Goal: Information Seeking & Learning: Learn about a topic

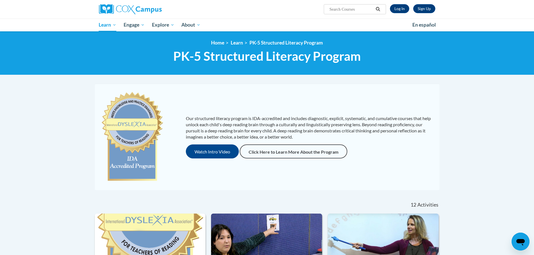
click at [428, 123] on p "Our structured literacy program is IDA-accredited and includes diagnostic, expl…" at bounding box center [310, 128] width 248 height 25
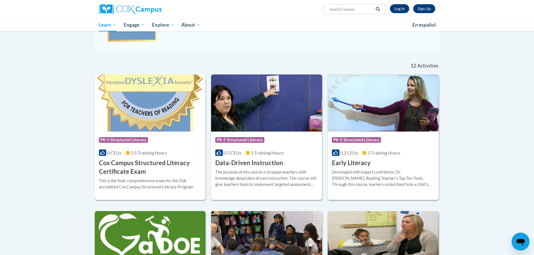
scroll to position [112, 0]
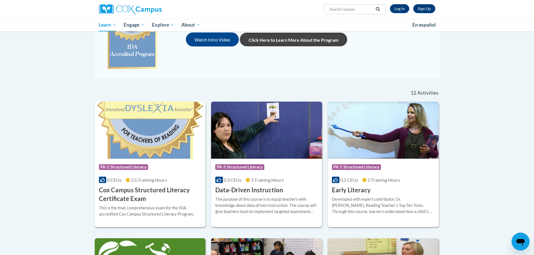
click at [288, 43] on link "Click Here to Learn More About the Program" at bounding box center [294, 40] width 108 height 14
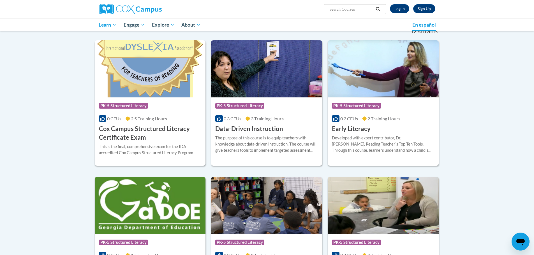
scroll to position [168, 0]
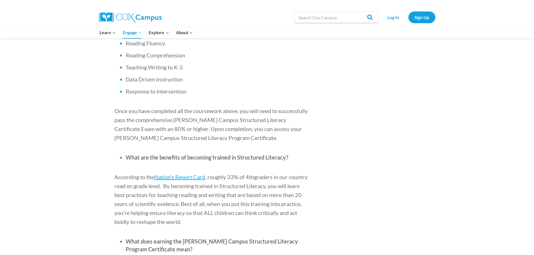
scroll to position [533, 0]
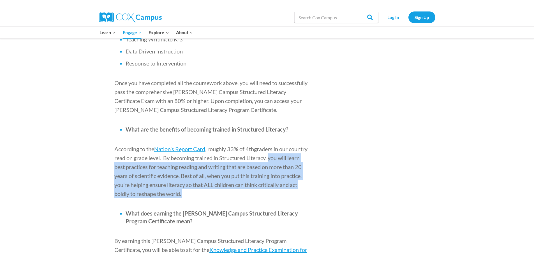
drag, startPoint x: 291, startPoint y: 125, endPoint x: 250, endPoint y: 164, distance: 56.6
click at [250, 164] on p "According to the Nation’s Report Card , roughly 33% of 4 th graders in our coun…" at bounding box center [212, 172] width 196 height 54
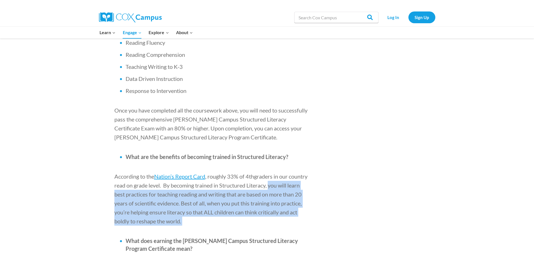
scroll to position [505, 0]
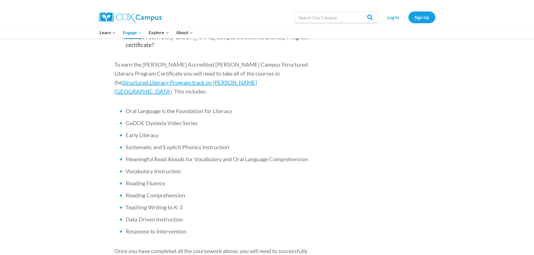
click at [403, 148] on aside "Share on Facebook Share on Twitter Samantha Murillo February 21, 2024 Education…" at bounding box center [391, 258] width 90 height 854
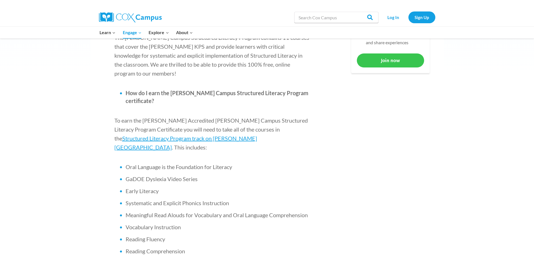
scroll to position [337, 0]
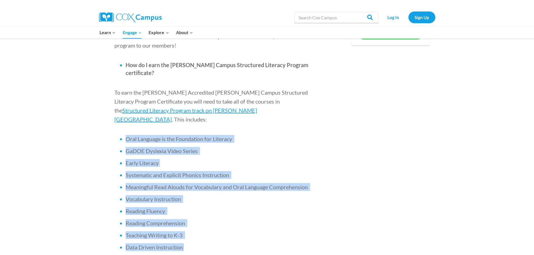
drag, startPoint x: 126, startPoint y: 103, endPoint x: 194, endPoint y: 223, distance: 137.6
click at [194, 223] on ul "Oral Language is the Foundation for Literacy GaDOE Dyslexia Video Series Early …" at bounding box center [212, 199] width 196 height 128
copy ul "Oral Language is the Foundation for Literacy GaDOE Dyslexia Video Series Early …"
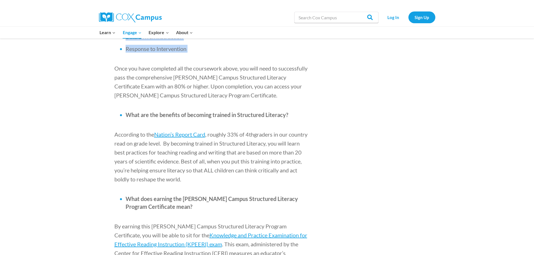
scroll to position [561, 0]
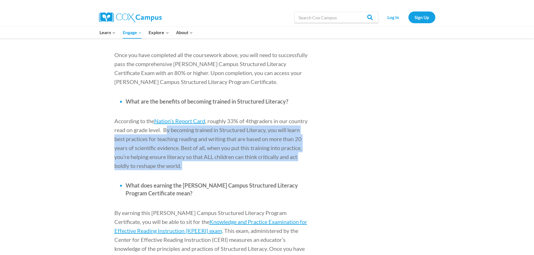
drag, startPoint x: 184, startPoint y: 96, endPoint x: 209, endPoint y: 128, distance: 41.3
click at [209, 128] on p "According to the Nation’s Report Card , roughly 33% of 4 th graders in our coun…" at bounding box center [212, 144] width 196 height 54
copy p "By becoming trained in Structured Literacy, you will learn best practices for t…"
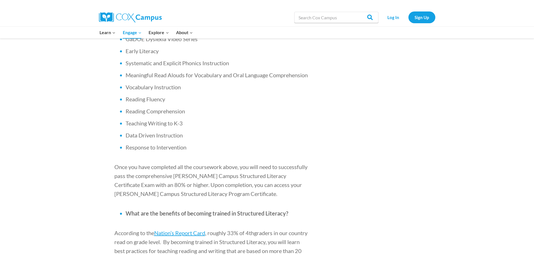
click at [241, 132] on li "Data Driven Instruction" at bounding box center [218, 136] width 185 height 8
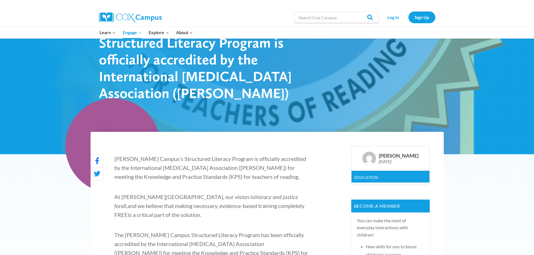
scroll to position [56, 0]
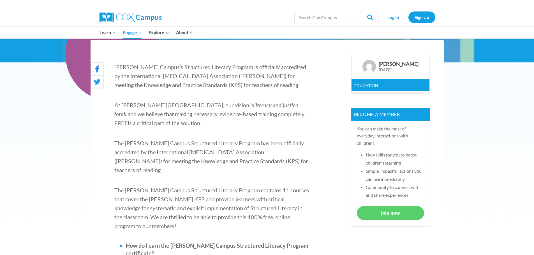
scroll to position [168, 0]
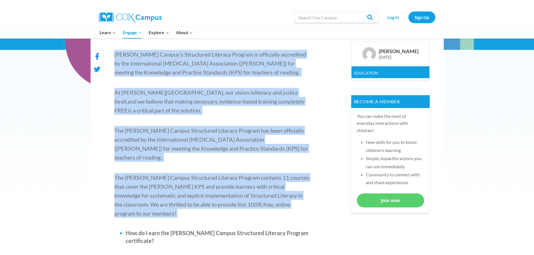
drag, startPoint x: 114, startPoint y: 54, endPoint x: 302, endPoint y: 195, distance: 234.5
copy div "Cox Campus’s Structured Literacy Program is officially accredited by the Intern…"
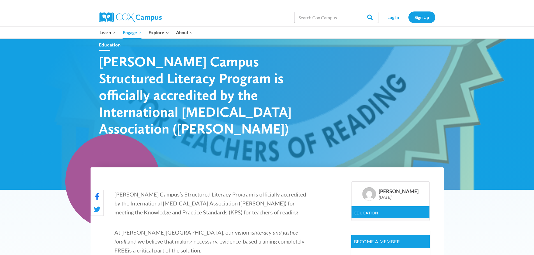
scroll to position [0, 0]
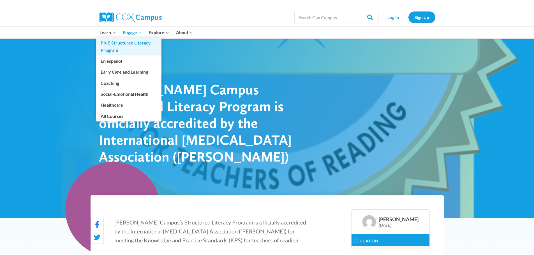
click at [113, 44] on link "PK-5 Structured Literacy Program" at bounding box center [128, 47] width 65 height 18
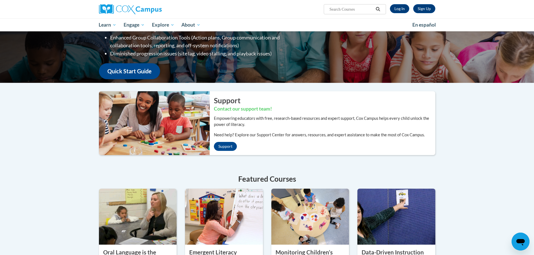
scroll to position [28, 0]
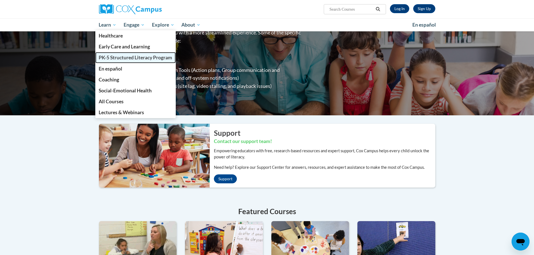
click at [116, 54] on link "PK-5 Structured Literacy Program" at bounding box center [135, 57] width 81 height 11
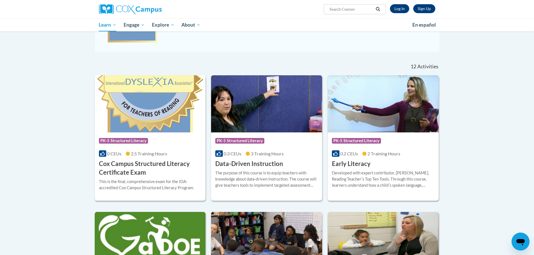
scroll to position [168, 0]
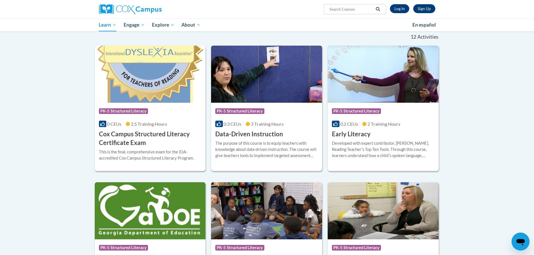
click at [227, 123] on span "0.3 CEUs" at bounding box center [233, 123] width 18 height 5
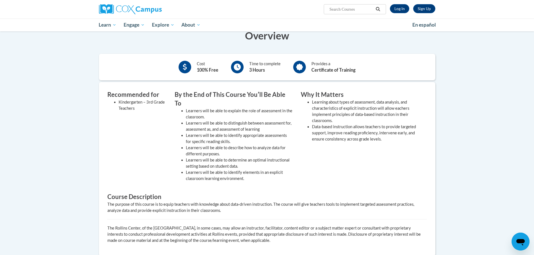
scroll to position [168, 0]
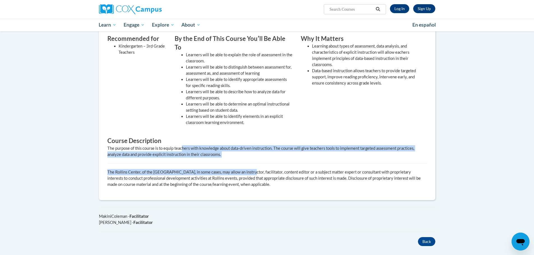
drag, startPoint x: 182, startPoint y: 139, endPoint x: 248, endPoint y: 156, distance: 68.6
click at [248, 156] on div "Recommended for Kindergarten – 3rd Grade Teachers By the End of This Course You…" at bounding box center [267, 113] width 328 height 158
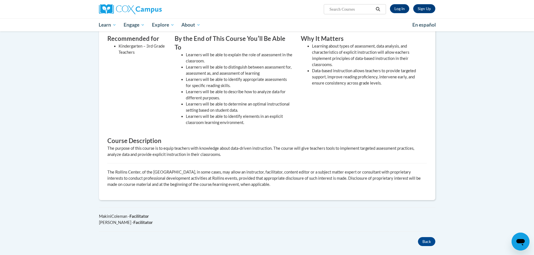
drag, startPoint x: 292, startPoint y: 164, endPoint x: 294, endPoint y: 179, distance: 14.8
click at [294, 179] on p "The Rollins Center, of the Atlanta Speech School, in some cases, may allow an i…" at bounding box center [267, 178] width 320 height 19
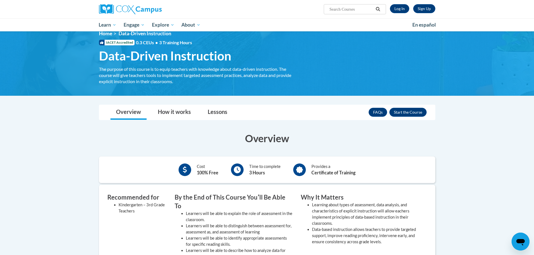
scroll to position [0, 0]
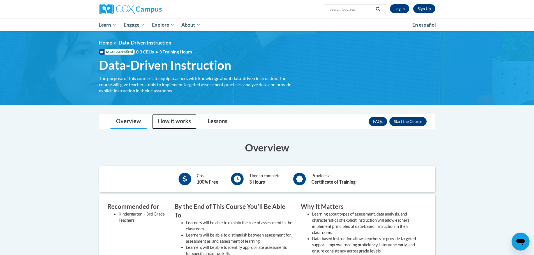
click at [185, 119] on link "How it works" at bounding box center [174, 121] width 44 height 15
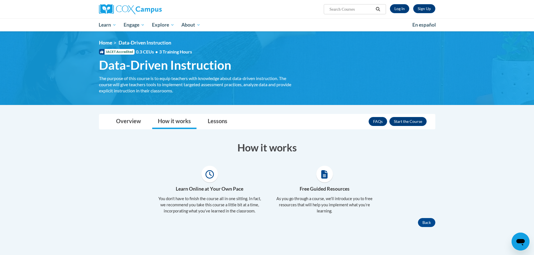
click at [146, 51] on span "0.3 CEUs • 3 Training Hours" at bounding box center [164, 52] width 56 height 6
click at [112, 54] on span "IACET Accredited" at bounding box center [117, 52] width 36 height 6
drag, startPoint x: 109, startPoint y: 52, endPoint x: 101, endPoint y: 52, distance: 8.4
click at [102, 52] on span "IACET Accredited" at bounding box center [117, 52] width 36 height 6
click at [101, 52] on icon at bounding box center [101, 51] width 3 height 3
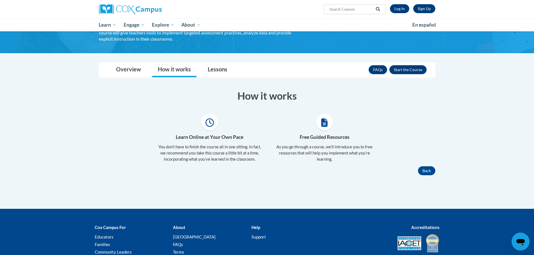
scroll to position [56, 0]
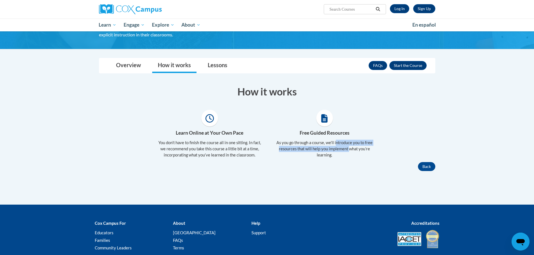
drag, startPoint x: 343, startPoint y: 146, endPoint x: 350, endPoint y: 149, distance: 7.8
click at [350, 149] on p "As you go through a course, we’ll introduce you to free resources that will hel…" at bounding box center [324, 149] width 107 height 19
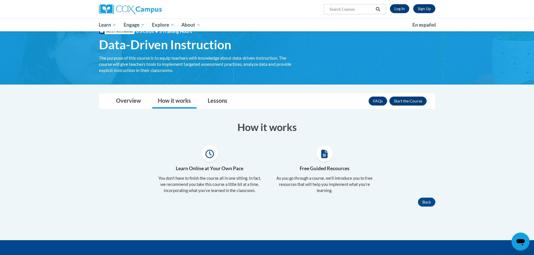
scroll to position [0, 0]
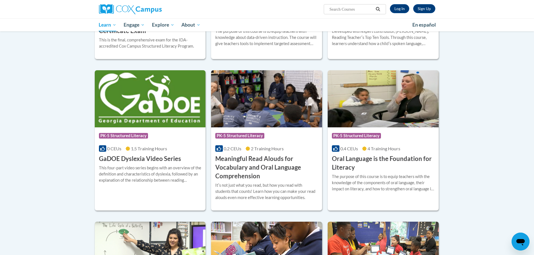
scroll to position [196, 0]
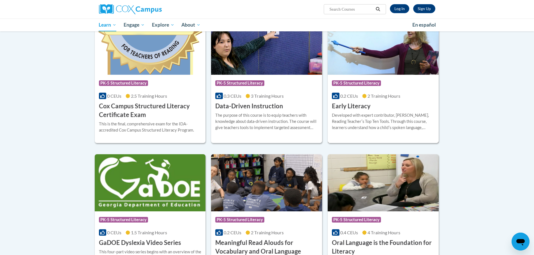
click at [349, 94] on span "0.2 CEUs" at bounding box center [349, 95] width 18 height 5
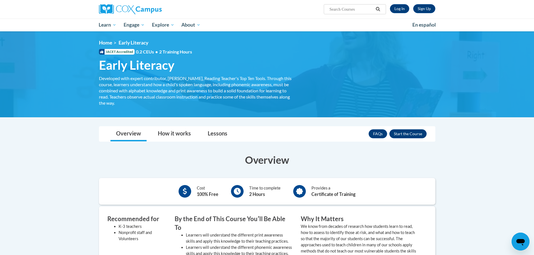
click at [122, 53] on span "IACET Accredited" at bounding box center [117, 52] width 36 height 6
click at [124, 9] on img at bounding box center [130, 9] width 63 height 10
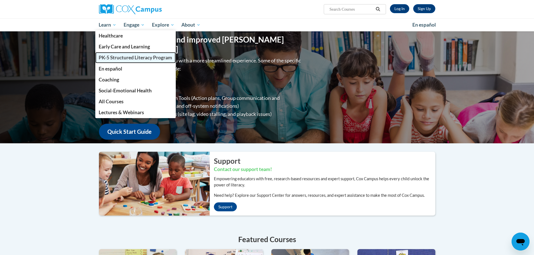
click at [111, 54] on link "PK-5 Structured Literacy Program" at bounding box center [135, 57] width 81 height 11
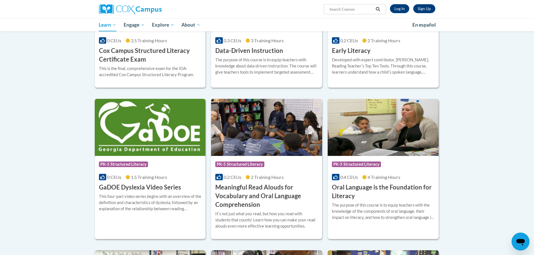
scroll to position [252, 0]
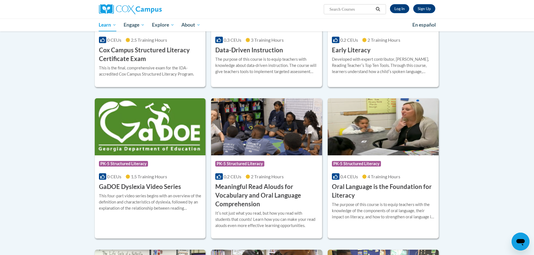
click at [346, 176] on span "0.4 CEUs" at bounding box center [349, 176] width 18 height 5
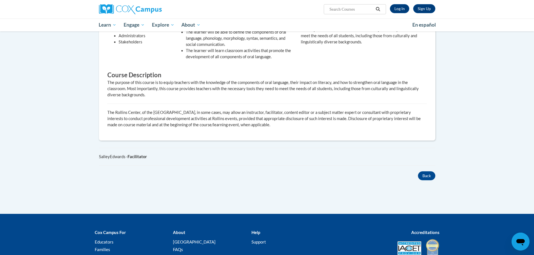
scroll to position [267, 0]
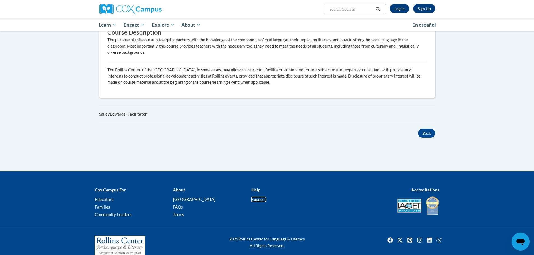
click at [256, 197] on link "Support" at bounding box center [259, 199] width 15 height 5
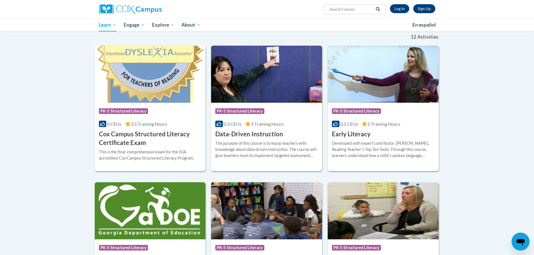
scroll to position [140, 0]
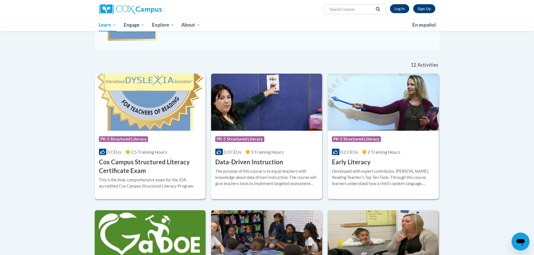
drag, startPoint x: 112, startPoint y: 165, endPoint x: 119, endPoint y: 165, distance: 7.3
click at [112, 165] on h3 "Cox Campus Structured Literacy Certificate Exam" at bounding box center [150, 166] width 103 height 17
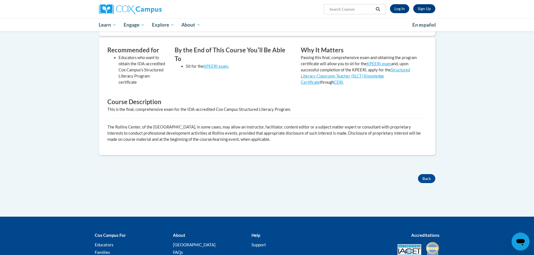
scroll to position [168, 0]
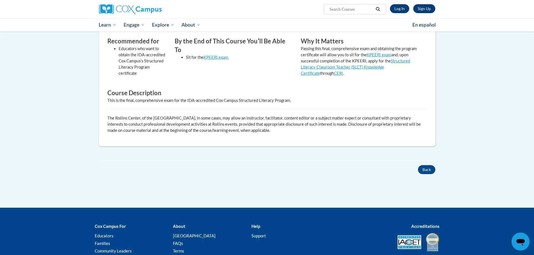
drag, startPoint x: 107, startPoint y: 100, endPoint x: 294, endPoint y: 105, distance: 186.3
click at [294, 105] on div "Recommended for Educators who want to obtain the IDA-accredited Cox Campus's St…" at bounding box center [267, 87] width 328 height 101
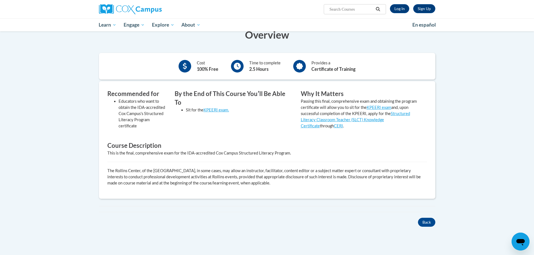
scroll to position [56, 0]
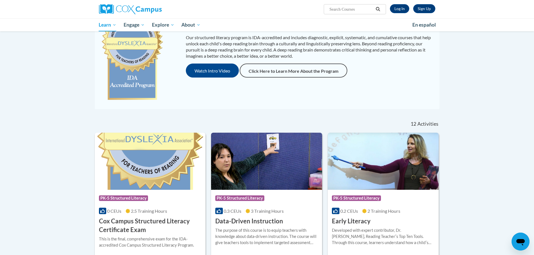
scroll to position [137, 0]
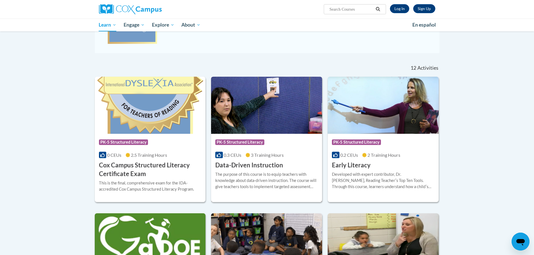
click at [256, 110] on img at bounding box center [266, 105] width 111 height 57
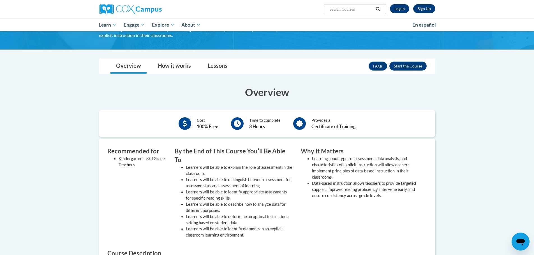
scroll to position [56, 0]
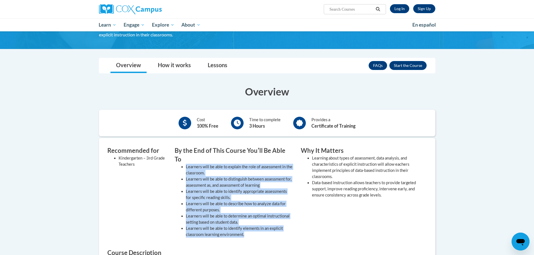
drag, startPoint x: 240, startPoint y: 218, endPoint x: 177, endPoint y: 160, distance: 85.1
click at [177, 160] on div "By the End of This Course Youʹll Be Able To Learners will be able to explain th…" at bounding box center [234, 194] width 126 height 94
copy ul "Learners will be able to explain the role of assessment in the classroom. Learn…"
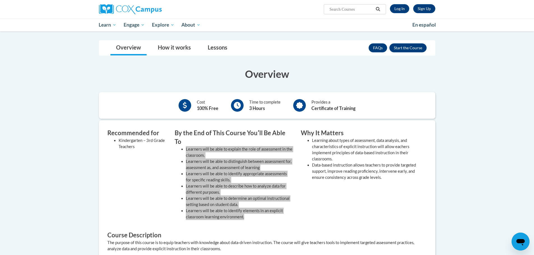
scroll to position [168, 0]
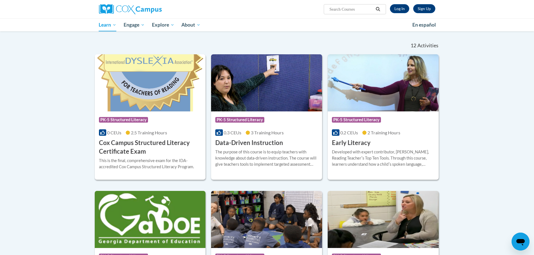
scroll to position [165, 0]
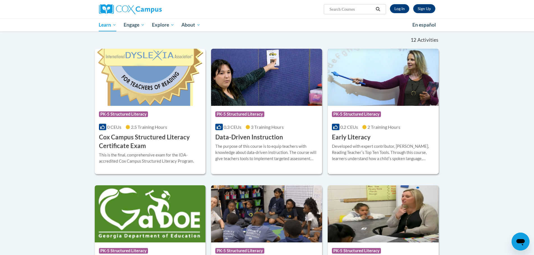
click at [392, 155] on div "Developed with expert contributor, Dr. Deborah Glaser, Reading Teacherʹs Top Te…" at bounding box center [383, 153] width 103 height 19
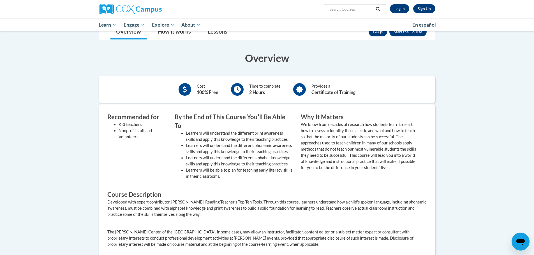
scroll to position [112, 0]
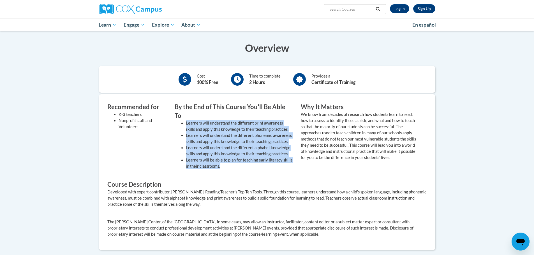
drag, startPoint x: 225, startPoint y: 158, endPoint x: 185, endPoint y: 116, distance: 58.4
click at [185, 120] on ul "Learners will understand the different print awareness skills and apply this kn…" at bounding box center [234, 144] width 118 height 49
copy ul "Learners will understand the different print awareness skills and apply this kn…"
drag, startPoint x: 202, startPoint y: 115, endPoint x: 193, endPoint y: 104, distance: 14.1
click at [202, 120] on li "Learners will understand the different print awareness skills and apply this kn…" at bounding box center [239, 126] width 107 height 12
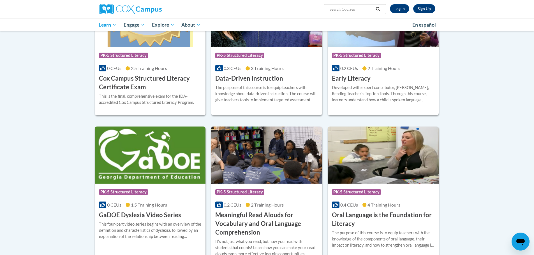
scroll to position [277, 0]
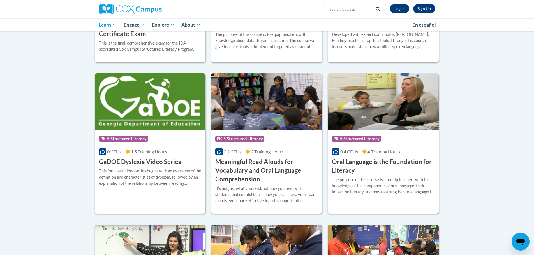
click at [132, 166] on h3 "GaDOE Dyslexia Video Series" at bounding box center [140, 162] width 82 height 9
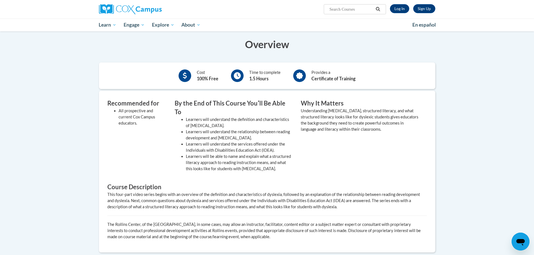
scroll to position [140, 0]
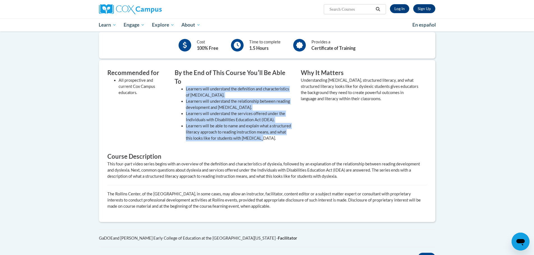
drag, startPoint x: 270, startPoint y: 131, endPoint x: 186, endPoint y: 80, distance: 99.0
click at [186, 86] on ul "Learners will understand the definition and characteristics of dyslexia. Learne…" at bounding box center [234, 114] width 118 height 56
copy ul "Learners will understand the definition and characteristics of dyslexia. Learne…"
drag, startPoint x: 249, startPoint y: 115, endPoint x: 246, endPoint y: 102, distance: 13.0
click at [249, 123] on li "Learners will be able to name and explain what a structured literacy approach t…" at bounding box center [239, 132] width 107 height 19
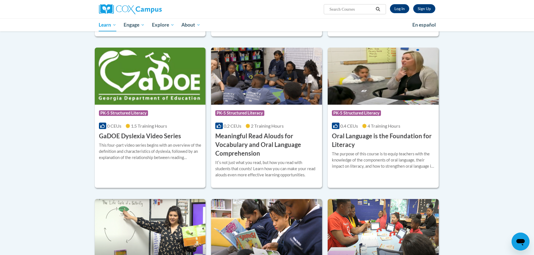
scroll to position [305, 0]
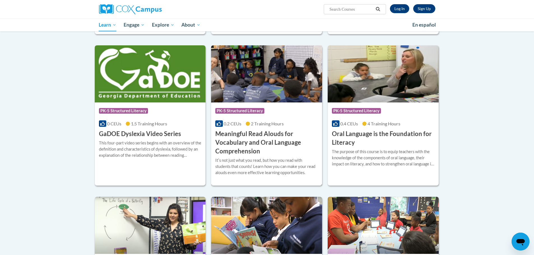
click at [278, 135] on h3 "Meaningful Read Alouds for Vocabulary and Oral Language Comprehension" at bounding box center [266, 143] width 103 height 26
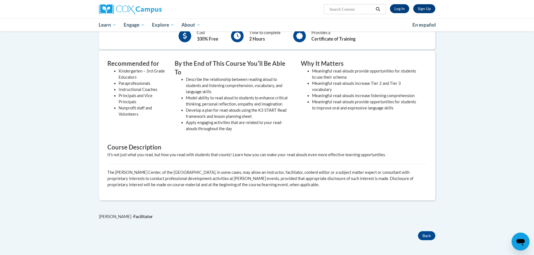
scroll to position [168, 0]
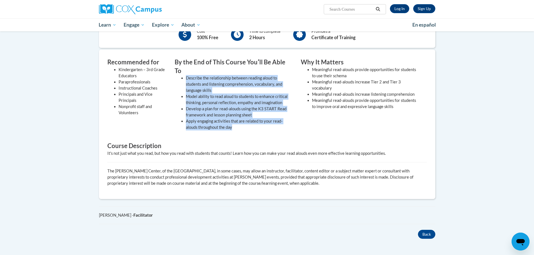
drag, startPoint x: 254, startPoint y: 123, endPoint x: 184, endPoint y: 72, distance: 86.3
click at [184, 72] on div "By the End of This Course Youʹll Be Able To Describe the relationship between r…" at bounding box center [234, 96] width 126 height 76
copy ul "Describe the relationship between reading aloud to students and listening compr…"
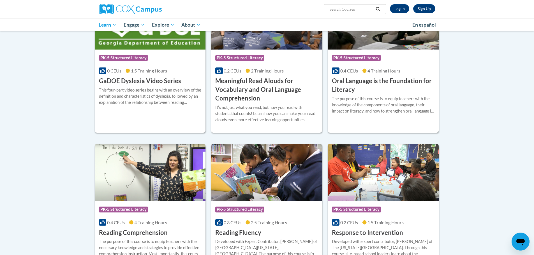
scroll to position [362, 0]
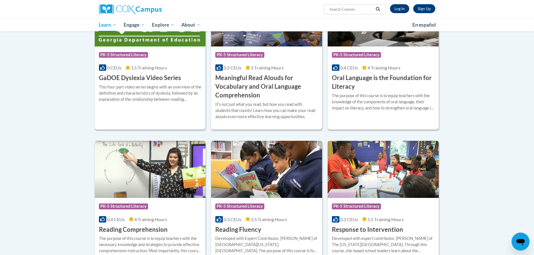
click at [364, 93] on div "The purpose of this course is to equip teachers with the knowledge of the compo…" at bounding box center [383, 102] width 103 height 19
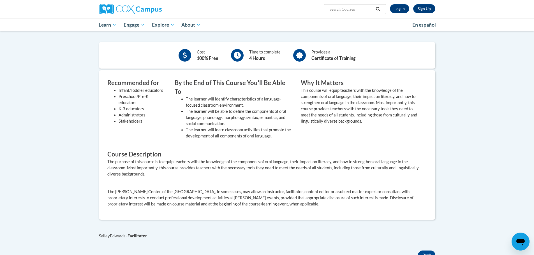
scroll to position [168, 0]
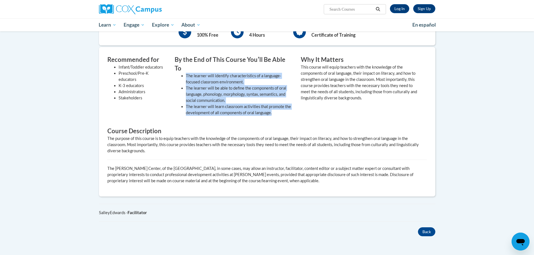
drag, startPoint x: 268, startPoint y: 102, endPoint x: 186, endPoint y: 68, distance: 88.9
click at [186, 73] on ul "The learner will identify characteristics of a language-focused classroom envir…" at bounding box center [234, 94] width 118 height 43
copy ul "The learner will identify characteristics of a language-focused classroom envir…"
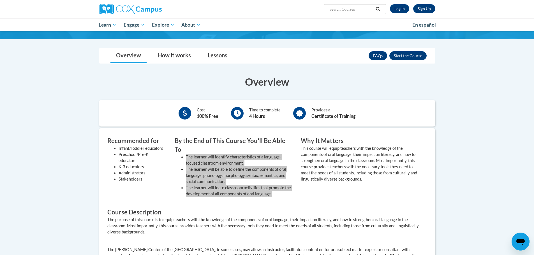
scroll to position [84, 0]
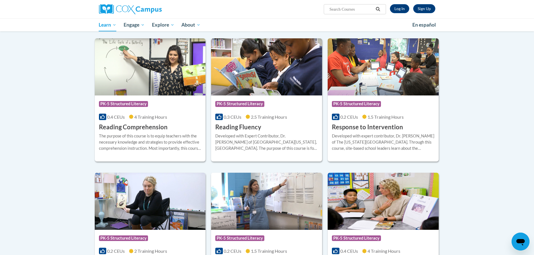
scroll to position [474, 0]
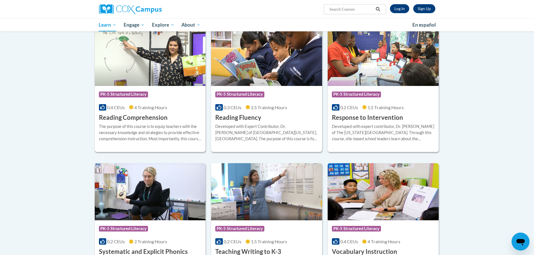
drag, startPoint x: 171, startPoint y: 107, endPoint x: 174, endPoint y: 107, distance: 3.6
click at [171, 107] on div "0.4 CEUs 4 Training Hours" at bounding box center [150, 108] width 103 height 6
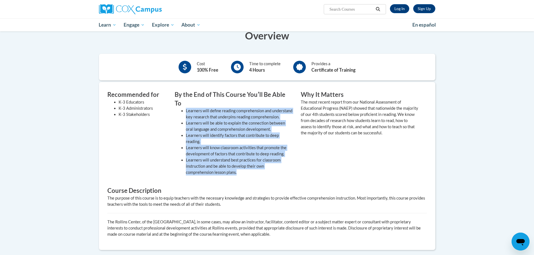
drag, startPoint x: 238, startPoint y: 170, endPoint x: 183, endPoint y: 103, distance: 86.5
click at [183, 108] on ul "Learners will define reading comprehension and understand key research that und…" at bounding box center [234, 142] width 118 height 68
copy ul "Learners will define reading comprehension and understand key research that und…"
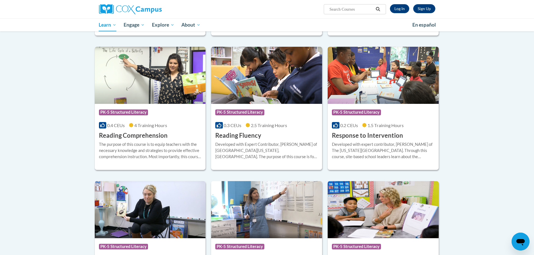
scroll to position [446, 0]
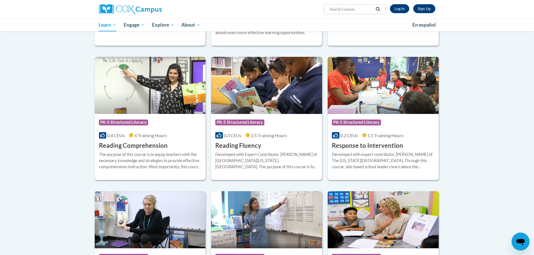
click at [257, 169] on div "Developed with Expert Contributor, Dr. Laura Rhinehart of University California…" at bounding box center [266, 161] width 103 height 19
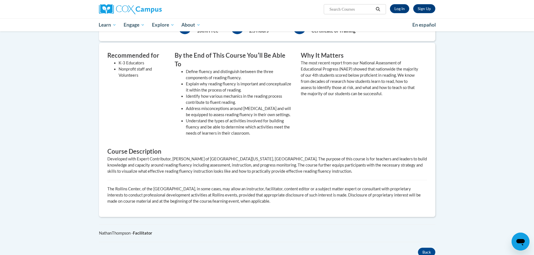
scroll to position [140, 0]
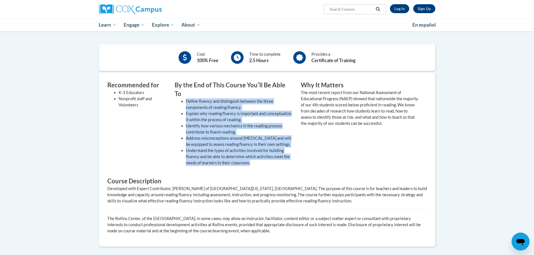
drag, startPoint x: 256, startPoint y: 156, endPoint x: 186, endPoint y: 85, distance: 100.0
click at [186, 98] on ul "Define fluency and distinguish between the three components of reading fluency.…" at bounding box center [234, 132] width 118 height 68
copy ul "Define fluency and distinguish between the three components of reading fluency.…"
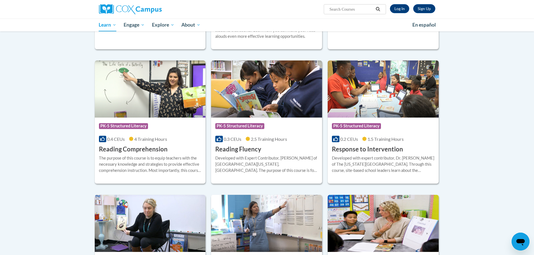
scroll to position [446, 0]
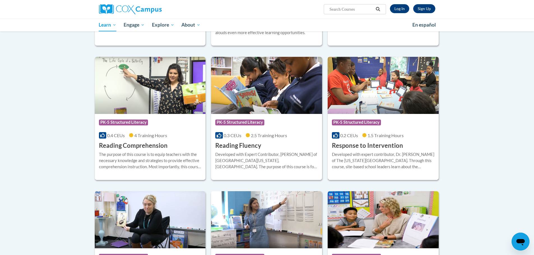
click at [369, 143] on h3 "Response to Intervention" at bounding box center [367, 146] width 71 height 9
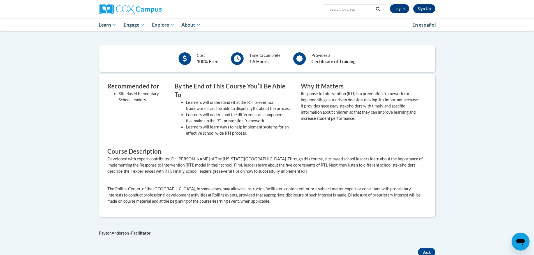
scroll to position [140, 0]
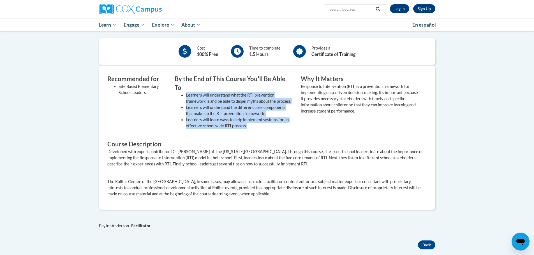
drag, startPoint x: 256, startPoint y: 118, endPoint x: 185, endPoint y: 87, distance: 77.4
click at [185, 92] on ul "Learners will understand what the RTI prevention framework is and be able to di…" at bounding box center [234, 110] width 118 height 37
copy ul "Learners will understand what the RTI prevention framework is and be able to di…"
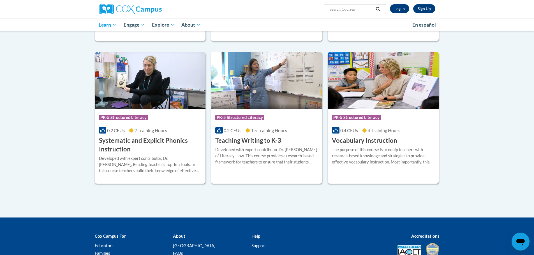
scroll to position [586, 0]
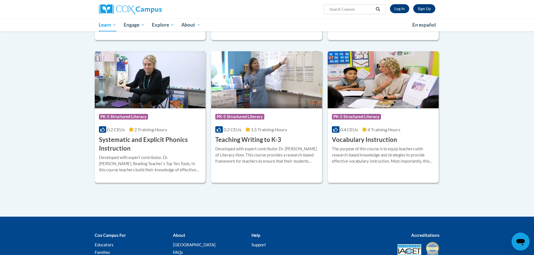
click at [173, 169] on div "Developed with expert contributor, Dr. [PERSON_NAME], Reading Teacherʹs Top Ten…" at bounding box center [150, 164] width 103 height 19
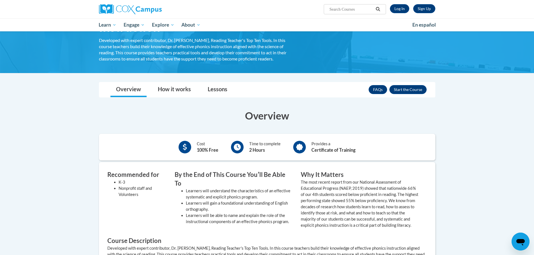
scroll to position [112, 0]
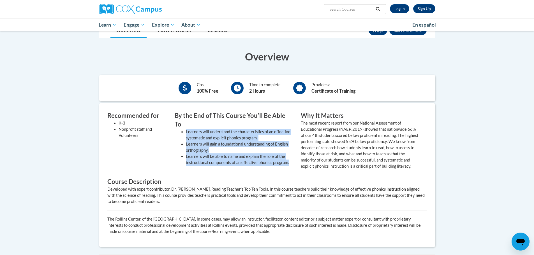
drag, startPoint x: 289, startPoint y: 156, endPoint x: 185, endPoint y: 126, distance: 109.3
click at [185, 129] on ul "Learners will understand the characteristics of an effective systematic and exp…" at bounding box center [234, 147] width 118 height 37
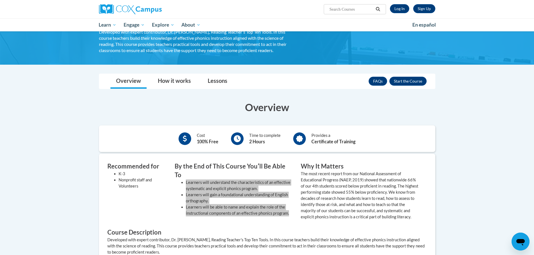
scroll to position [56, 0]
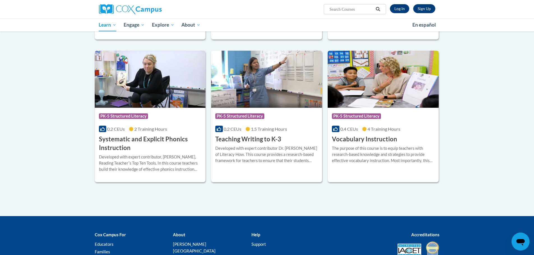
scroll to position [584, 0]
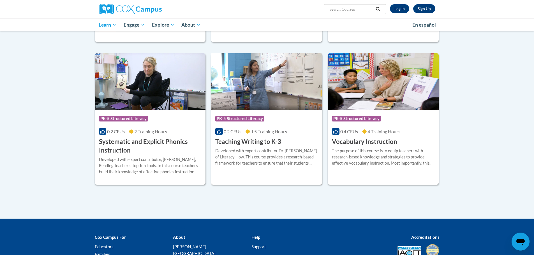
click at [254, 140] on h3 "Teaching Writing to K-3" at bounding box center [248, 142] width 66 height 9
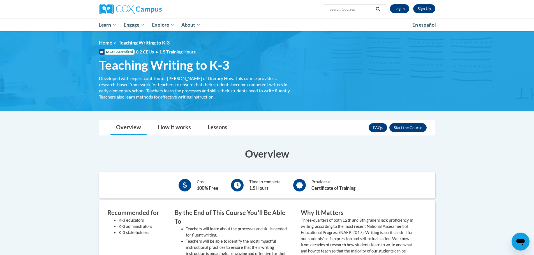
scroll to position [112, 0]
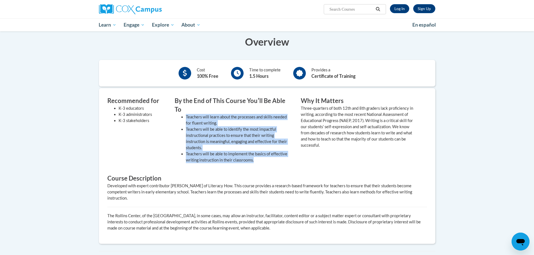
drag, startPoint x: 251, startPoint y: 150, endPoint x: 185, endPoint y: 110, distance: 77.7
click at [185, 114] on ul "Teachers will learn about the processes and skills needed for fluent writing. T…" at bounding box center [234, 138] width 118 height 49
copy ul "Teachers will learn about the processes and skills needed for fluent writing. T…"
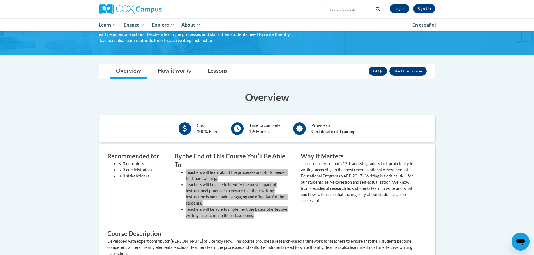
scroll to position [56, 0]
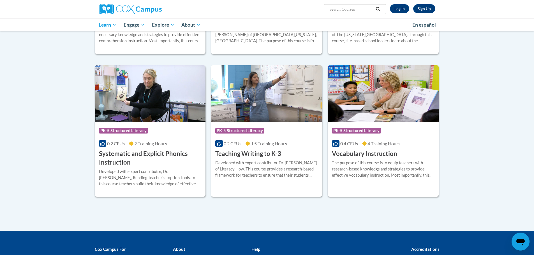
scroll to position [586, 0]
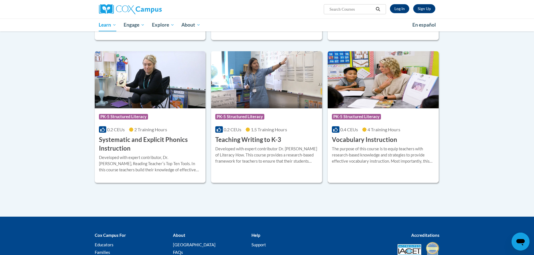
click at [366, 130] on icon at bounding box center [364, 130] width 4 height 4
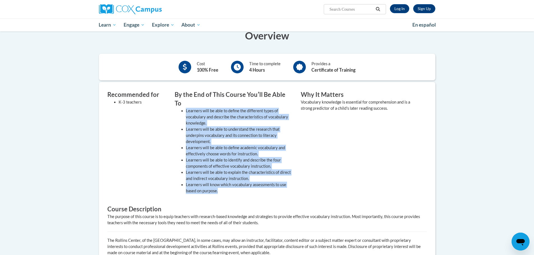
drag, startPoint x: 213, startPoint y: 174, endPoint x: 183, endPoint y: 105, distance: 74.9
click at [183, 108] on ul "Learners will be able to define the different types of vocabulary and describe …" at bounding box center [234, 151] width 118 height 86
copy ul "Learners will be able to define the different types of vocabulary and describe …"
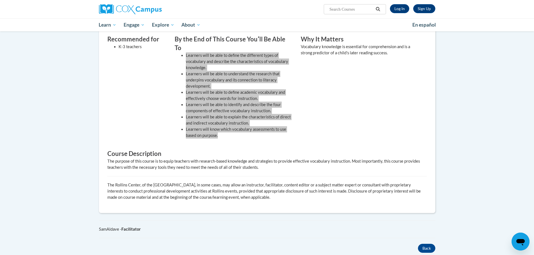
scroll to position [168, 0]
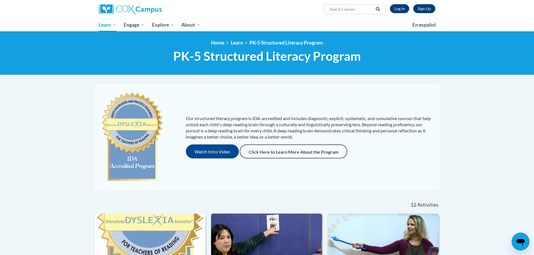
scroll to position [140, 0]
